Goal: Transaction & Acquisition: Purchase product/service

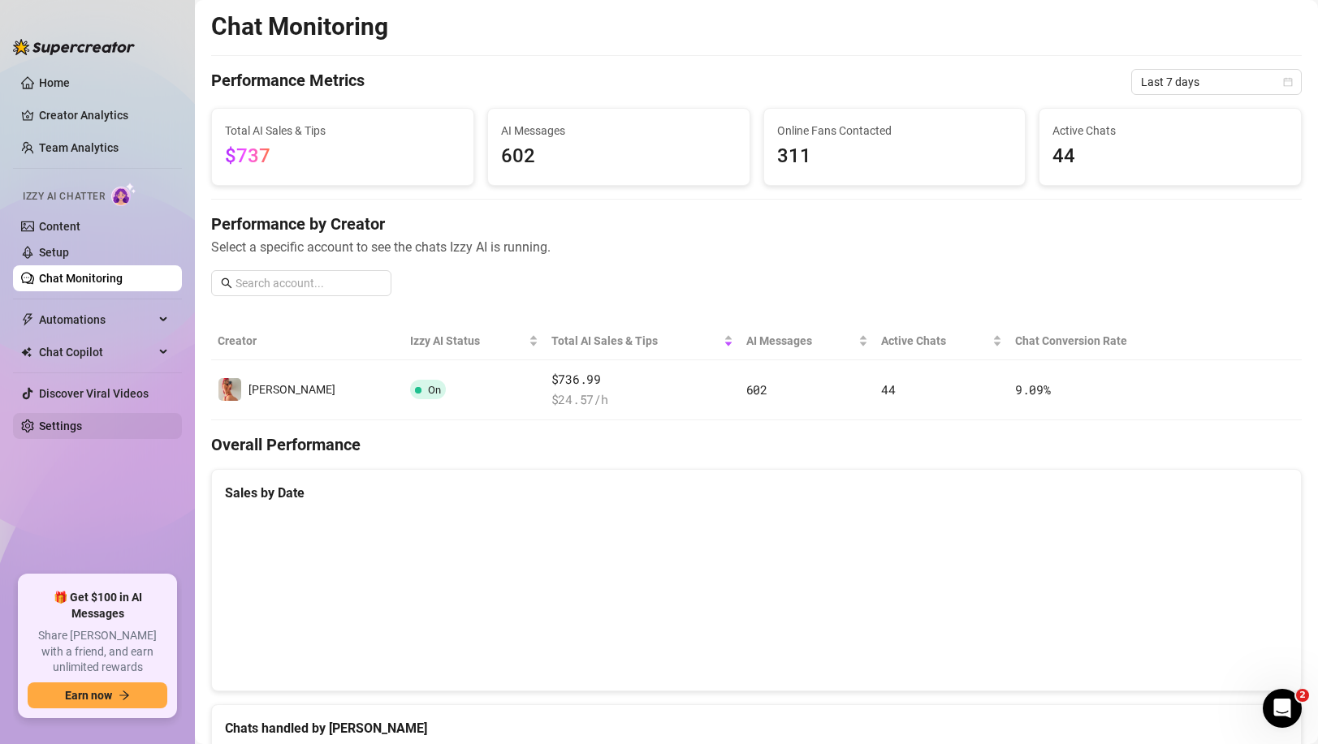
click at [71, 420] on link "Settings" at bounding box center [60, 426] width 43 height 13
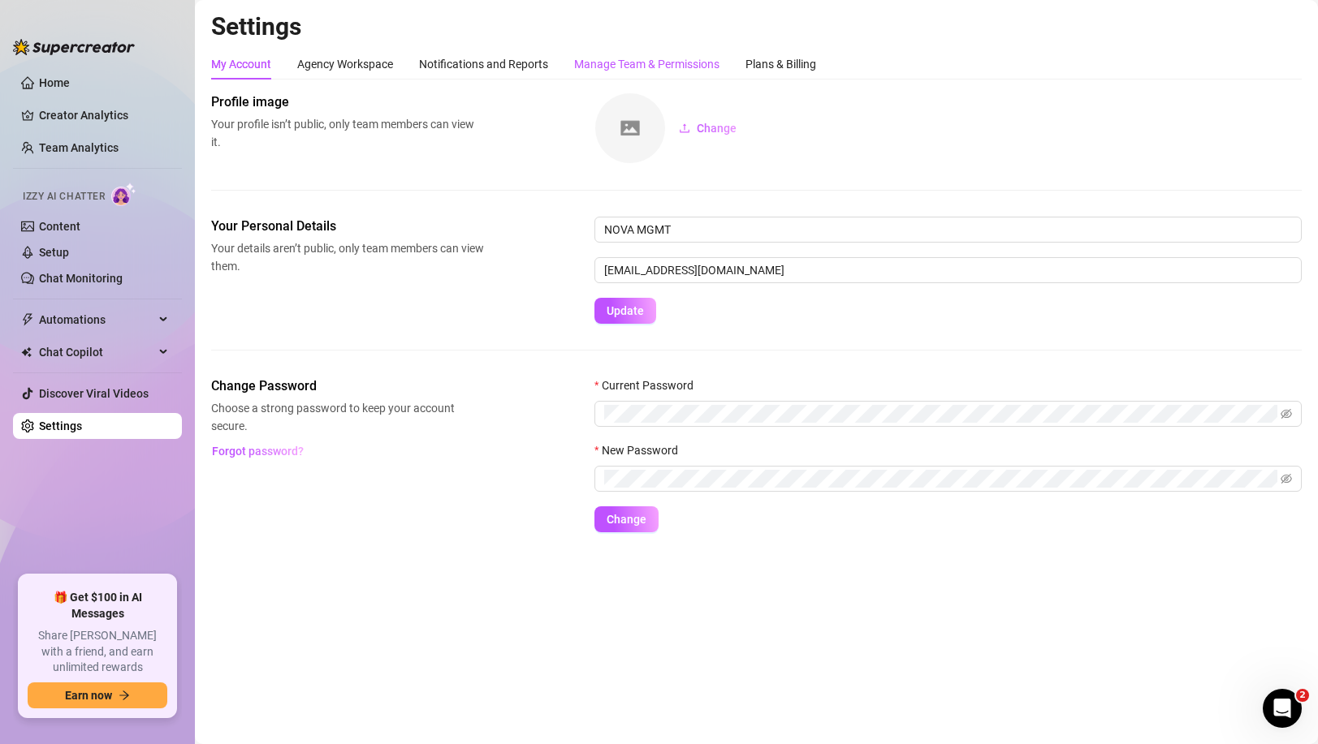
click at [701, 64] on div "Manage Team & Permissions" at bounding box center [646, 64] width 145 height 18
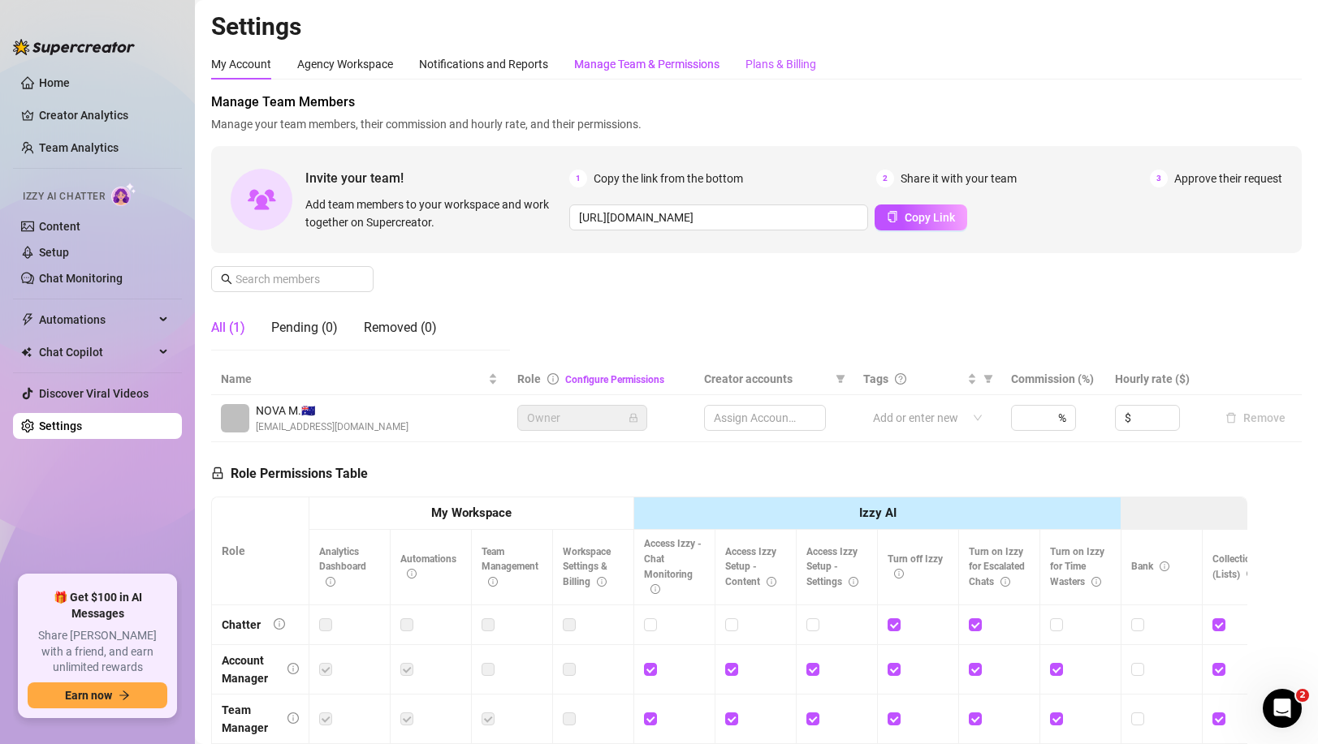
click at [796, 67] on div "Plans & Billing" at bounding box center [780, 64] width 71 height 18
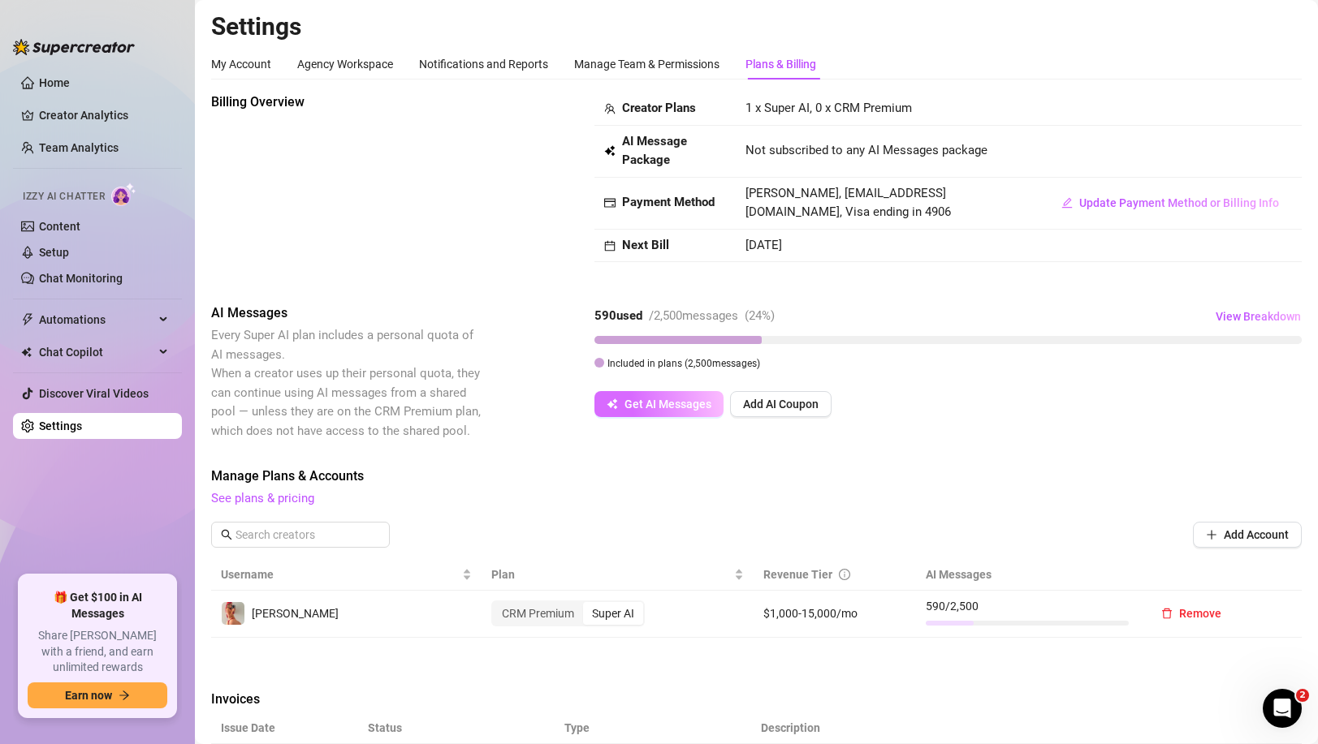
click at [662, 395] on button "Get AI Messages" at bounding box center [658, 404] width 129 height 26
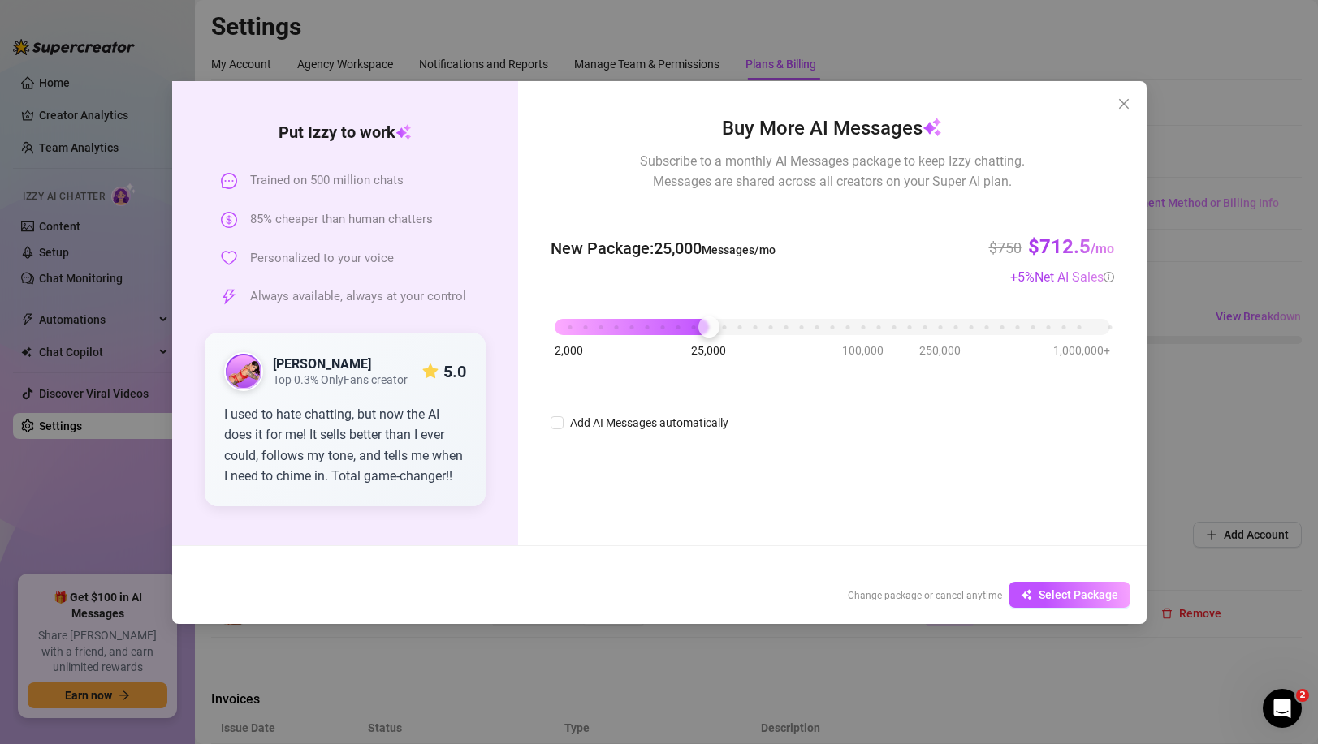
click at [707, 326] on div "2,000 25,000 100,000 250,000 1,000,000+" at bounding box center [832, 321] width 555 height 10
click at [863, 326] on div "2,000 25,000 100,000 250,000 1,000,000+" at bounding box center [832, 321] width 555 height 10
click at [707, 326] on div "2,000 25,000 100,000 250,000 1,000,000+" at bounding box center [832, 321] width 555 height 10
click at [863, 326] on div "2,000 25,000 100,000 250,000 1,000,000+" at bounding box center [832, 321] width 555 height 10
click at [770, 326] on div "2,000 25,000 100,000 250,000 1,000,000+" at bounding box center [832, 321] width 555 height 10
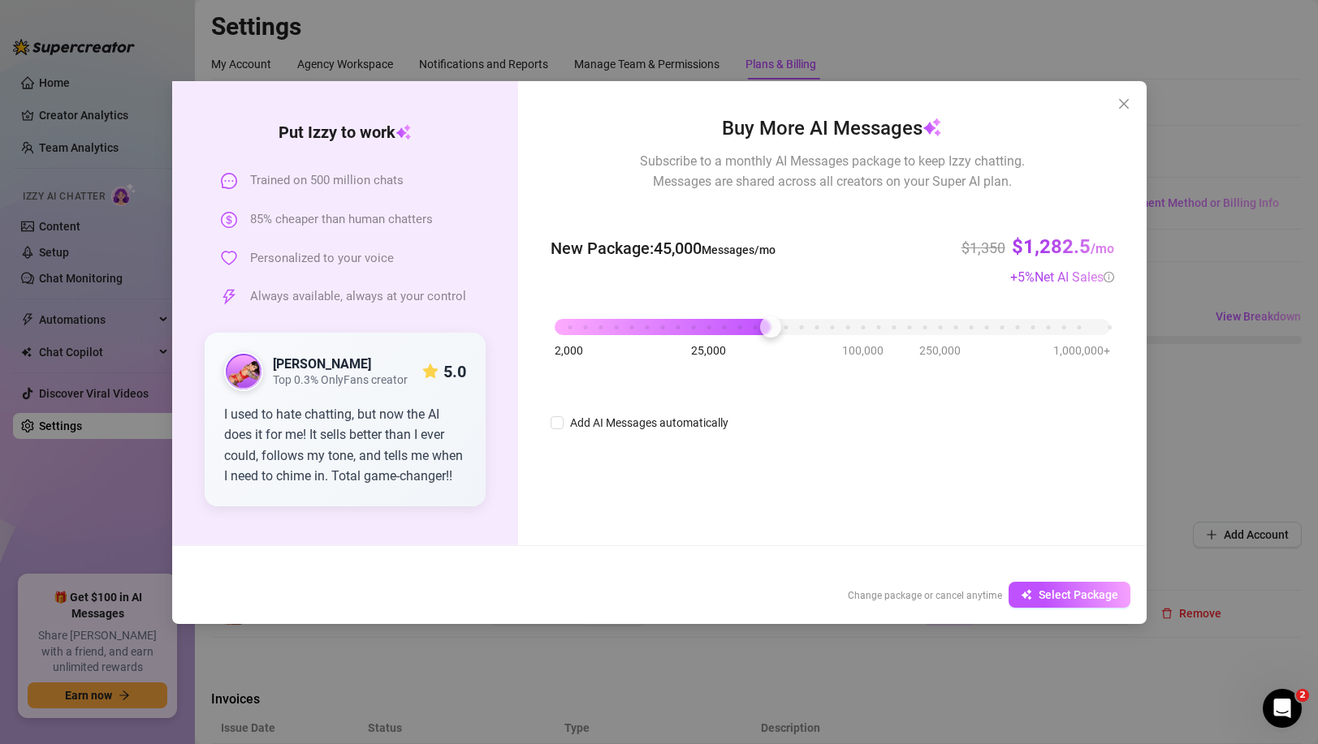
click at [714, 323] on div "2,000 25,000 100,000 250,000 1,000,000+" at bounding box center [832, 321] width 555 height 10
click at [1262, 125] on div "Put [PERSON_NAME] to work Trained on 500 million chats 85% cheaper than human c…" at bounding box center [659, 372] width 1318 height 744
